Goal: Information Seeking & Learning: Find specific fact

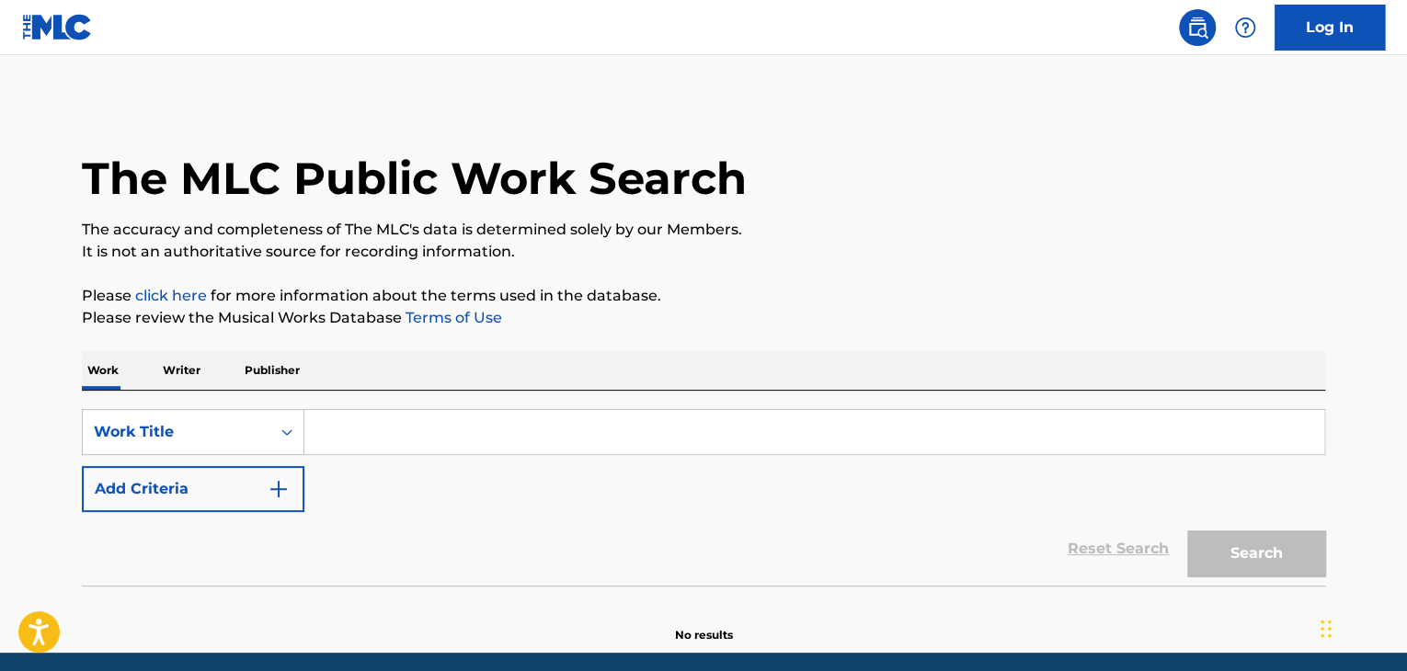
click at [381, 437] on input "Search Form" at bounding box center [814, 432] width 1020 height 44
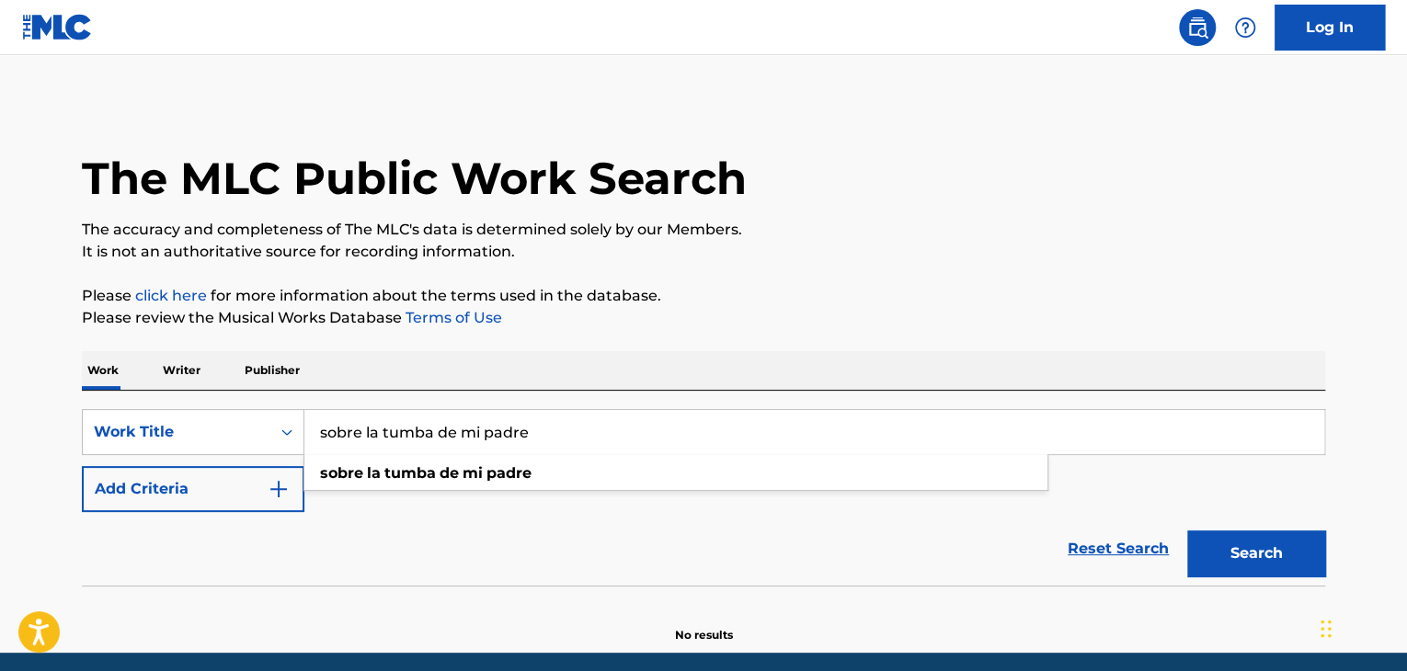
type input "sobre la tumba de mi padre"
click at [803, 232] on p "The accuracy and completeness of The MLC's data is determined solely by our Mem…" at bounding box center [703, 230] width 1243 height 22
click at [270, 498] on img "Search Form" at bounding box center [279, 489] width 22 height 22
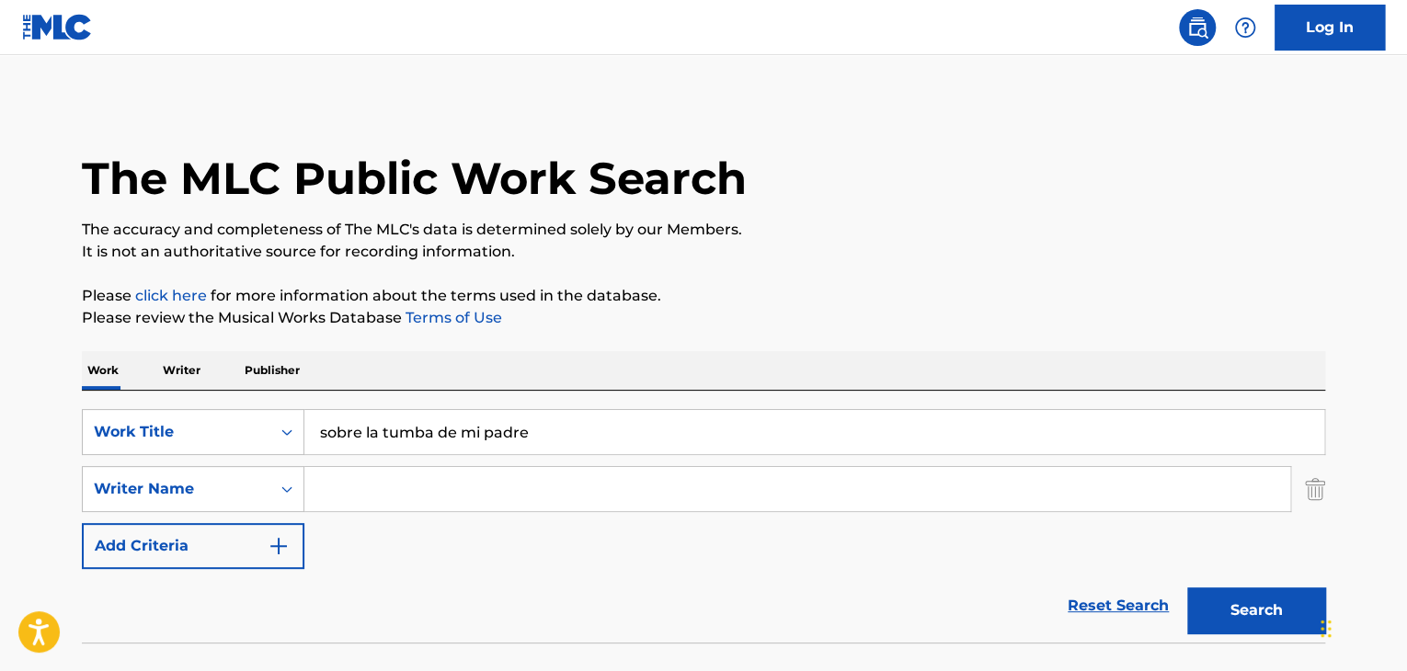
click at [355, 478] on input "Search Form" at bounding box center [797, 489] width 986 height 44
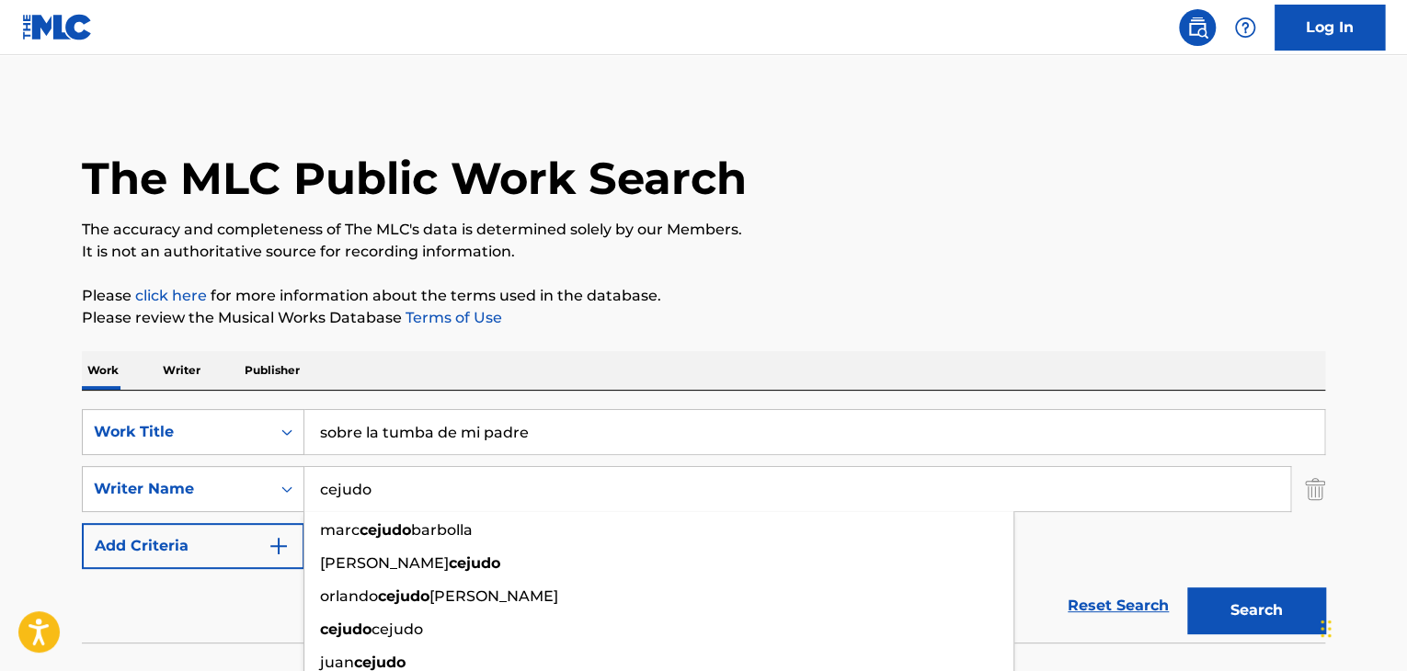
type input "cejudo"
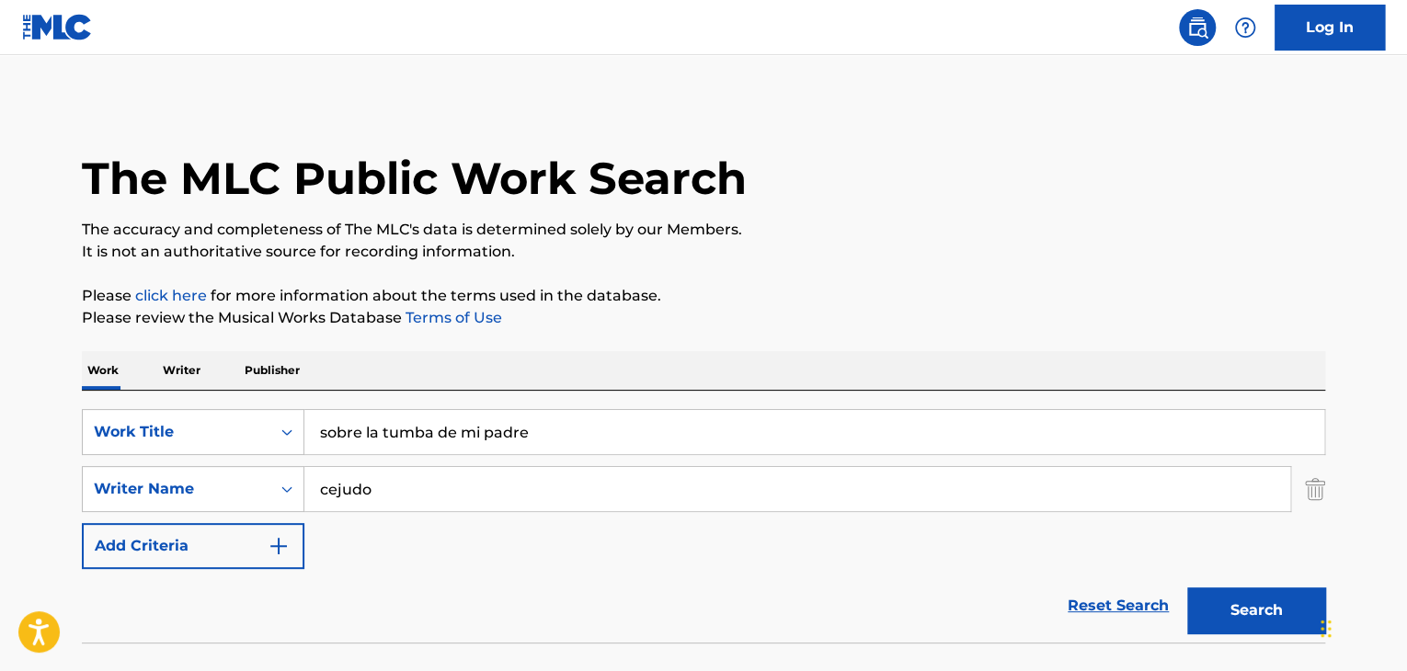
click at [814, 266] on div "The MLC Public Work Search The accuracy and completeness of The MLC's data is d…" at bounding box center [703, 400] width 1287 height 599
click at [1245, 615] on button "Search" at bounding box center [1256, 610] width 138 height 46
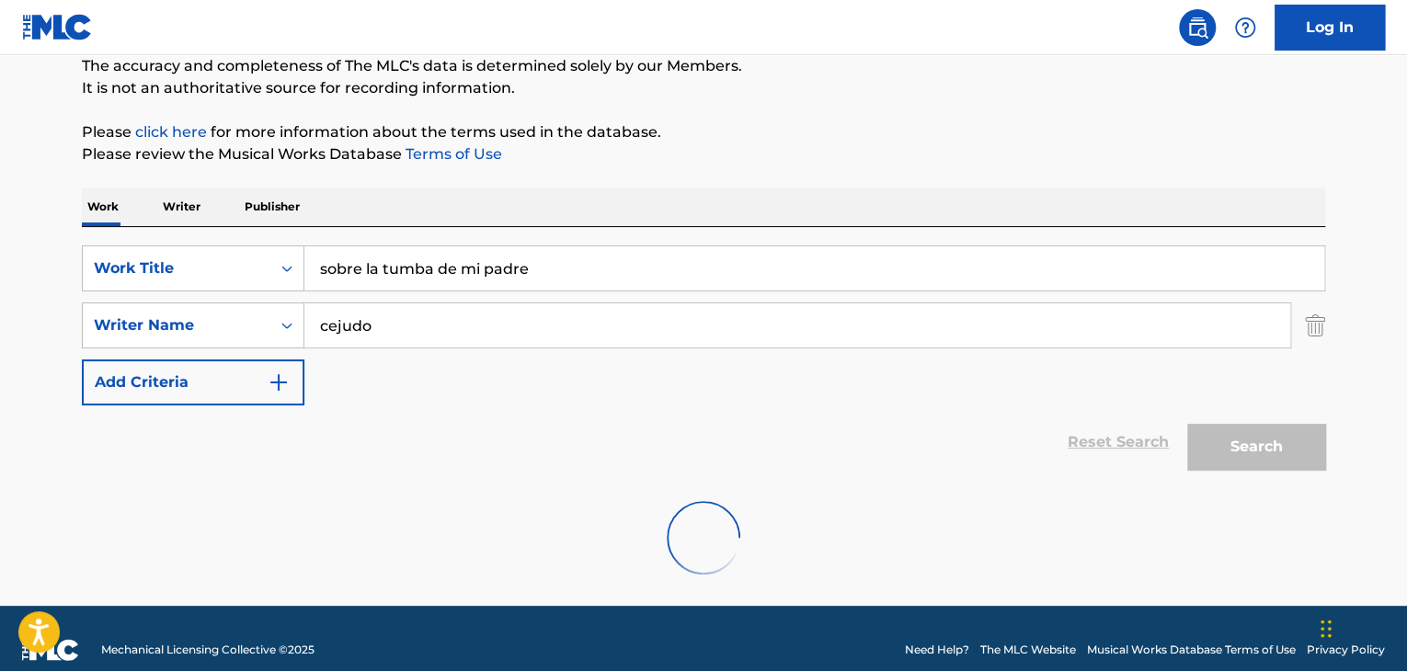
scroll to position [187, 0]
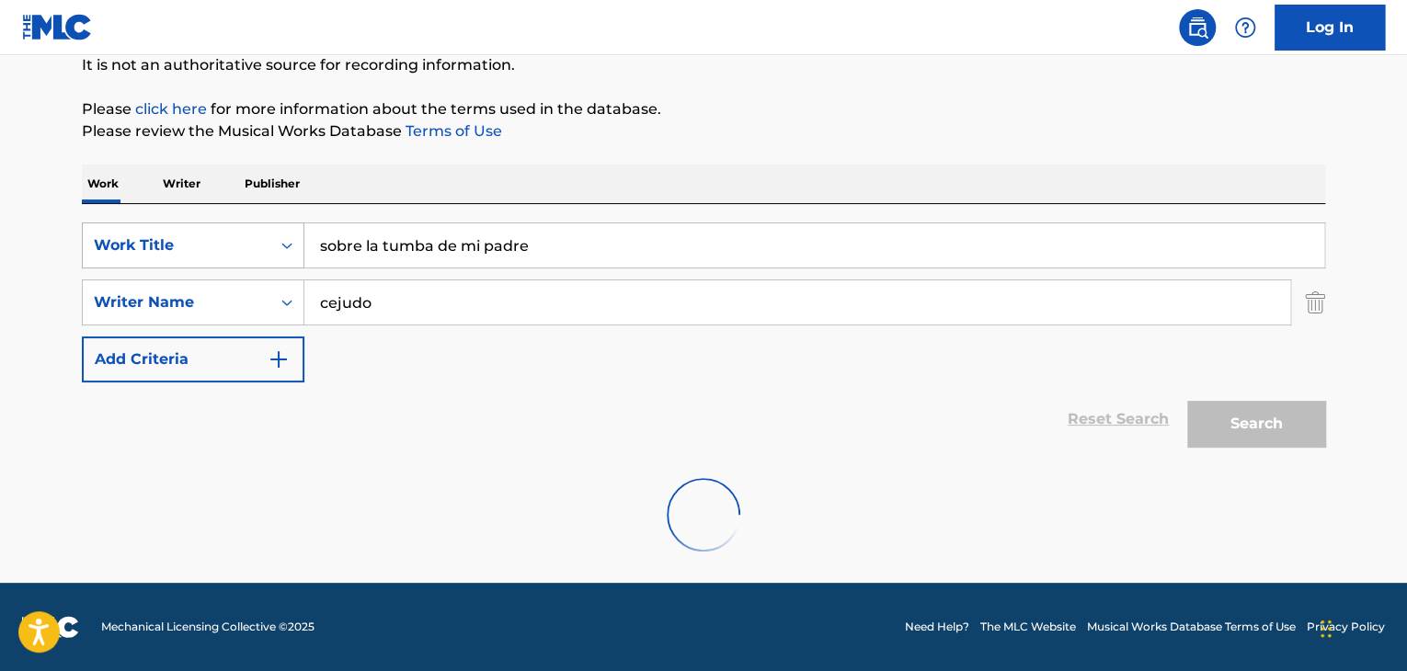
drag, startPoint x: 363, startPoint y: 245, endPoint x: 226, endPoint y: 230, distance: 137.8
click at [225, 230] on div "SearchWithCriteria86351881-028b-4636-859b-af02af8add9f Work Title sobre la tumb…" at bounding box center [703, 245] width 1243 height 46
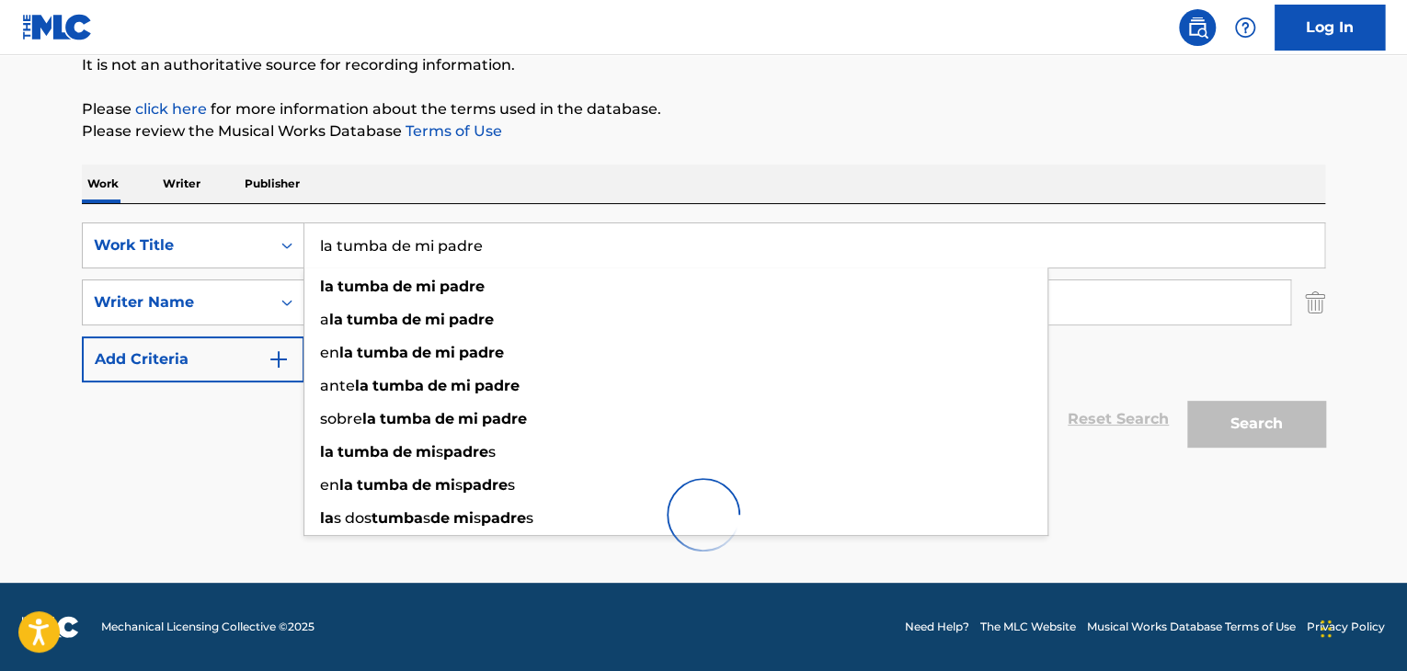
type input "la tumba de mi padre"
click at [861, 170] on div "Work Writer Publisher" at bounding box center [703, 184] width 1243 height 39
